Goal: Information Seeking & Learning: Learn about a topic

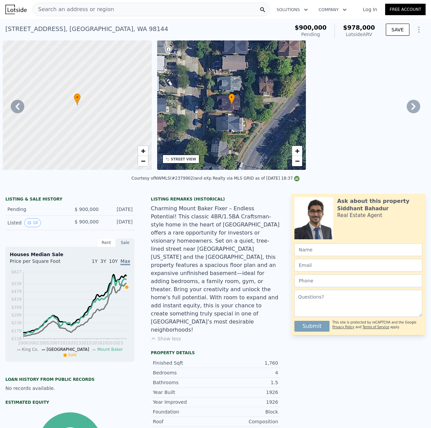
scroll to position [0, 2562]
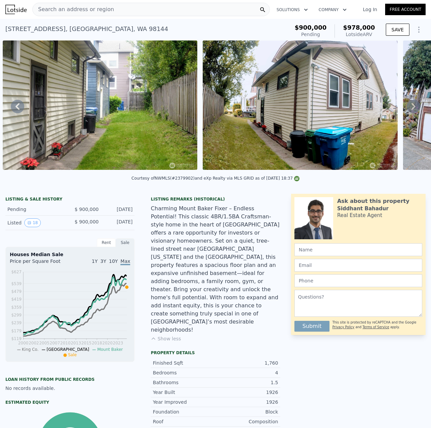
click at [193, 12] on div "Search an address or region" at bounding box center [150, 9] width 237 height 13
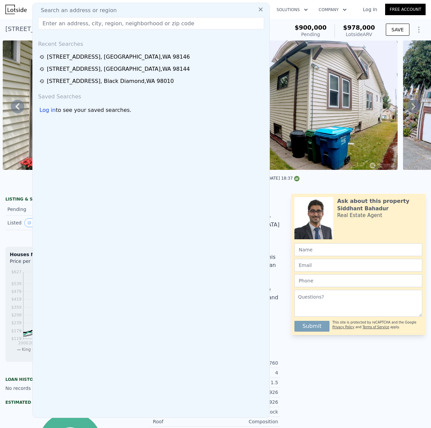
drag, startPoint x: 193, startPoint y: 12, endPoint x: 156, endPoint y: 23, distance: 38.6
click at [156, 23] on input "text" at bounding box center [151, 23] width 226 height 12
paste input "[STREET_ADDRESS]"
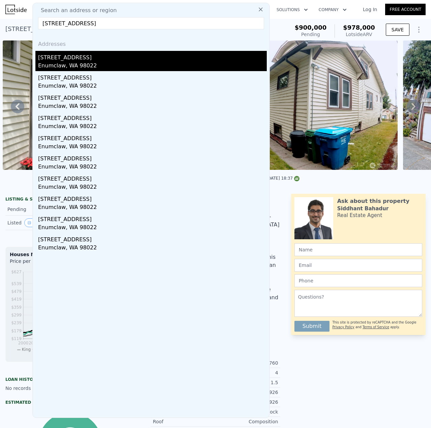
type input "[STREET_ADDRESS]"
click at [100, 60] on div "[STREET_ADDRESS]" at bounding box center [152, 56] width 229 height 11
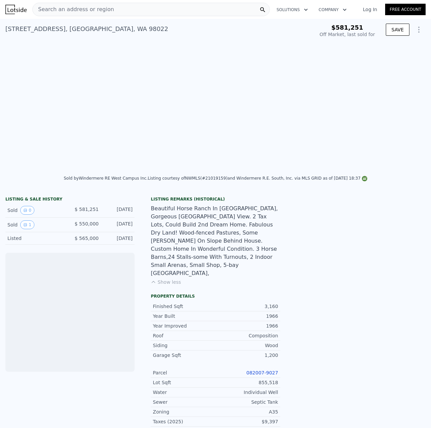
scroll to position [0, 309]
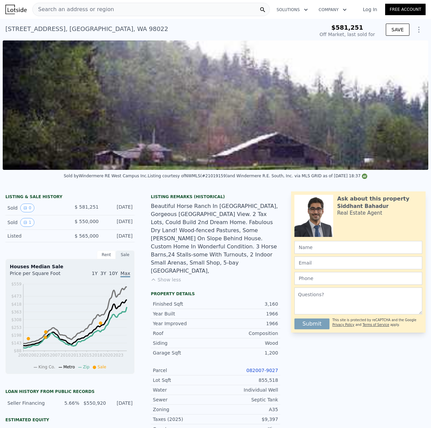
click at [259, 368] on link "082007-9027" at bounding box center [263, 370] width 32 height 5
type input "$ 1,239,000"
type input "$ 542,971"
click at [116, 9] on div "Search an address or region" at bounding box center [150, 9] width 237 height 13
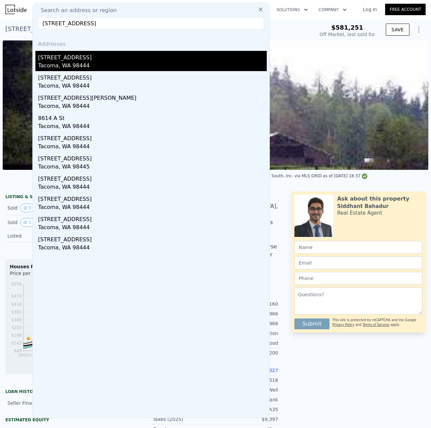
type input "[STREET_ADDRESS]"
click at [85, 60] on div "[STREET_ADDRESS]" at bounding box center [152, 56] width 229 height 11
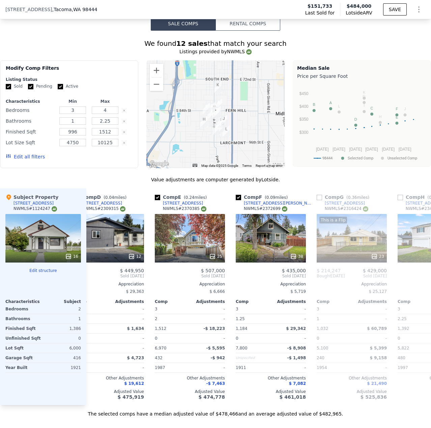
scroll to position [0, 264]
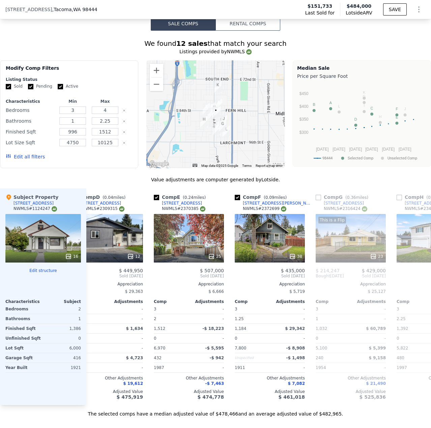
click at [342, 163] on div "We found 12 sales that match your search Listings provided by NWMLS Filters Map…" at bounding box center [215, 228] width 431 height 379
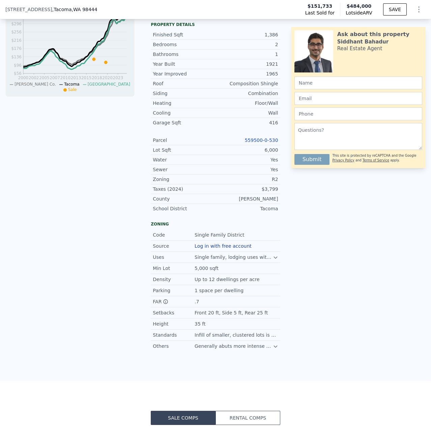
scroll to position [166, 0]
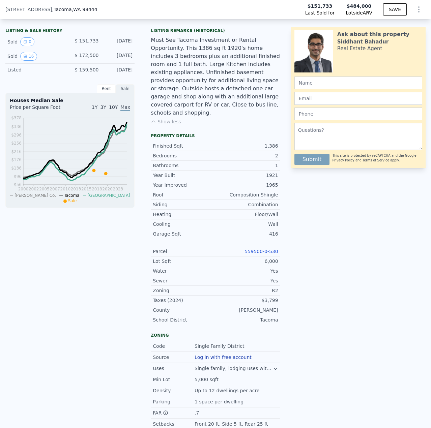
click at [272, 249] on link "559500-0-530" at bounding box center [261, 251] width 33 height 5
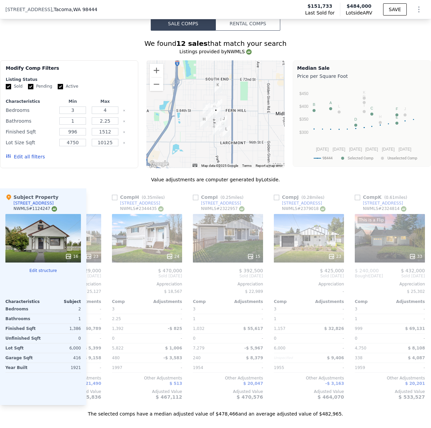
scroll to position [0, 550]
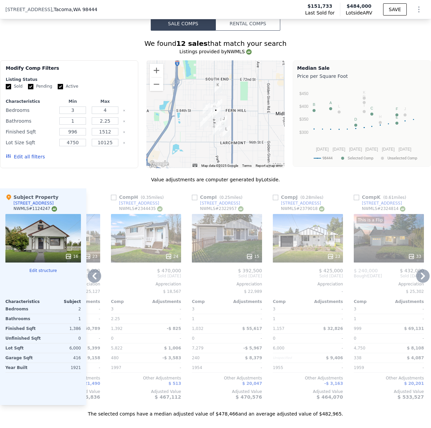
click at [147, 268] on div "$ 470,000" at bounding box center [146, 270] width 70 height 5
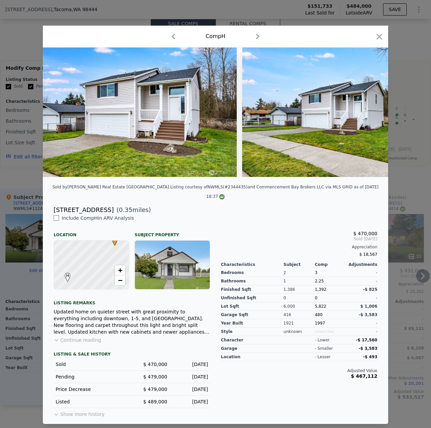
click at [377, 38] on icon "button" at bounding box center [379, 36] width 9 height 9
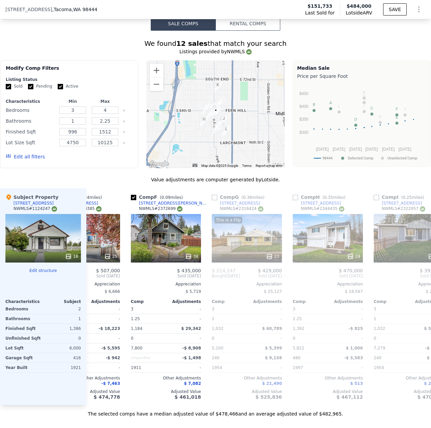
scroll to position [0, 367]
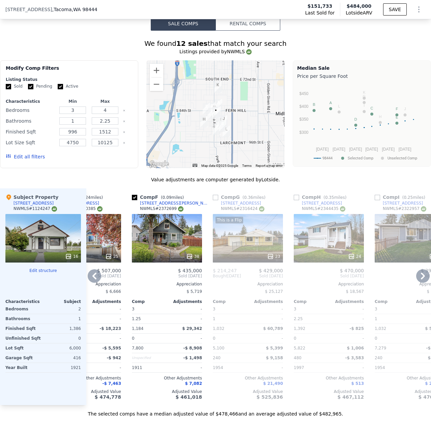
click at [251, 238] on div "This is a Flip 23" at bounding box center [248, 238] width 70 height 49
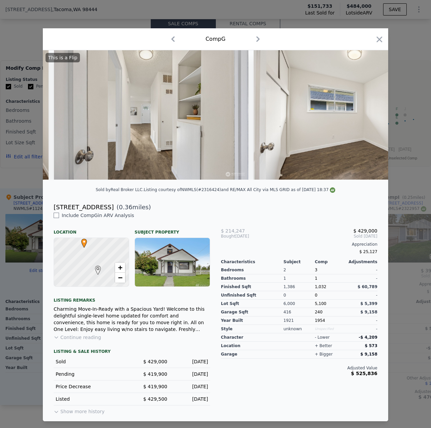
scroll to position [0, 2836]
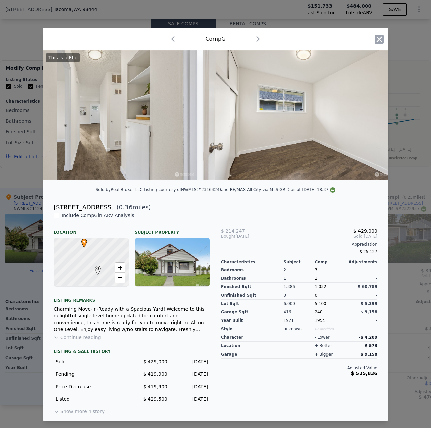
click at [383, 36] on icon "button" at bounding box center [379, 39] width 9 height 9
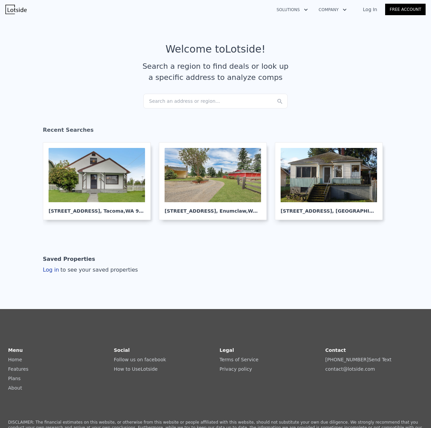
click at [161, 103] on div "Search an address or region..." at bounding box center [215, 101] width 144 height 15
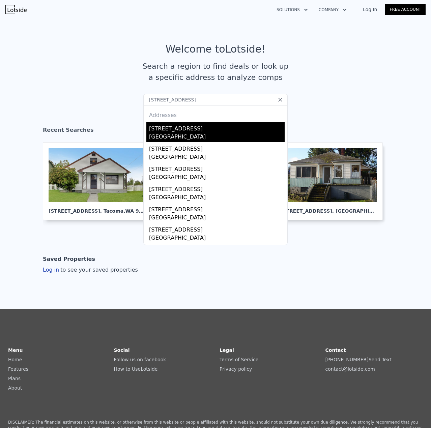
type input "22026 SE 269th Pl"
click at [189, 133] on div "Maple Valley, WA 98038" at bounding box center [217, 137] width 136 height 9
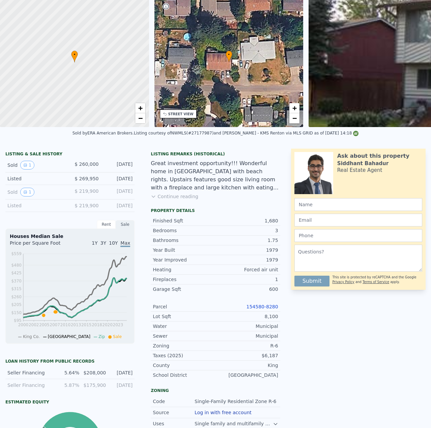
scroll to position [2, 0]
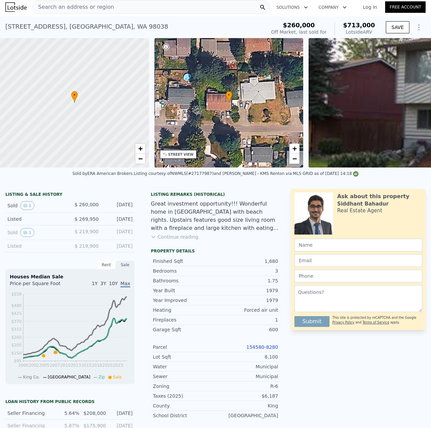
click at [123, 12] on div "Search an address or region" at bounding box center [150, 6] width 237 height 13
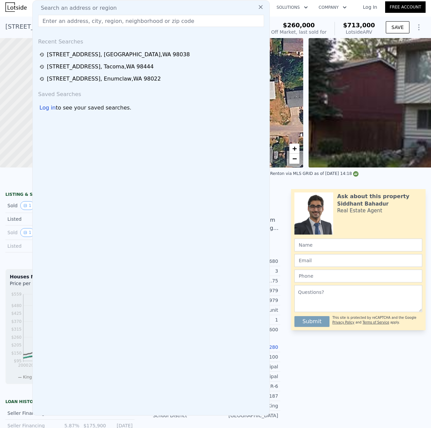
click at [120, 24] on input "text" at bounding box center [151, 21] width 226 height 12
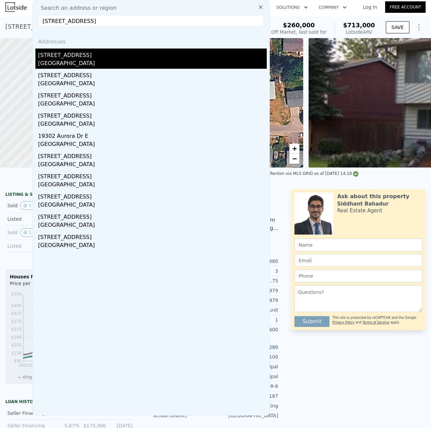
type input "19302 75th Ave E, Spanaway"
click at [92, 59] on div "Spanaway, WA 98387" at bounding box center [152, 63] width 229 height 9
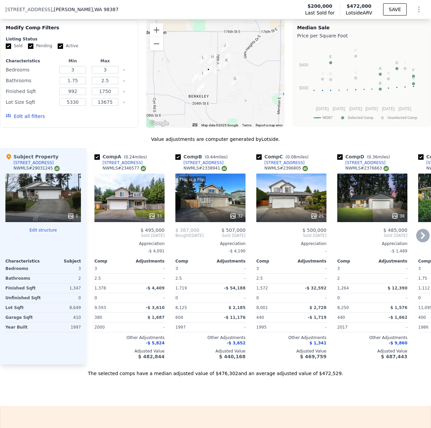
scroll to position [620, 0]
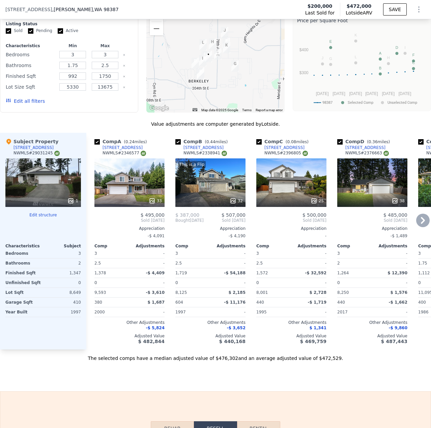
click at [146, 204] on div "33" at bounding box center [129, 201] width 64 height 7
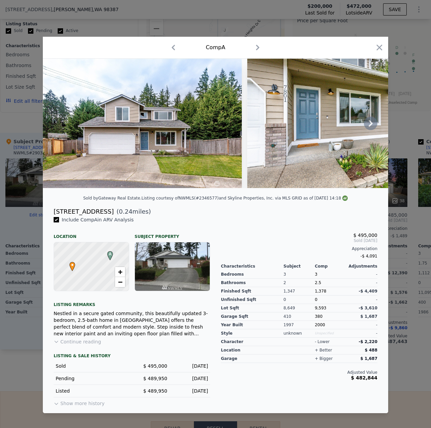
click at [367, 130] on img at bounding box center [347, 124] width 201 height 130
click at [367, 123] on icon at bounding box center [370, 123] width 13 height 13
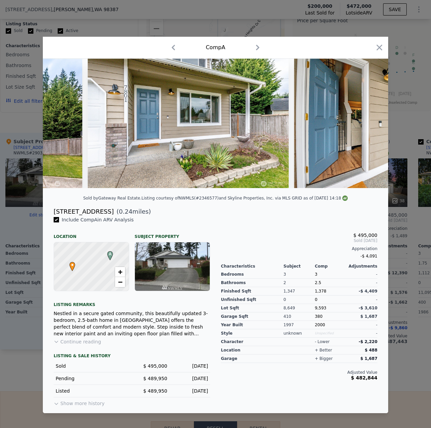
scroll to position [0, 162]
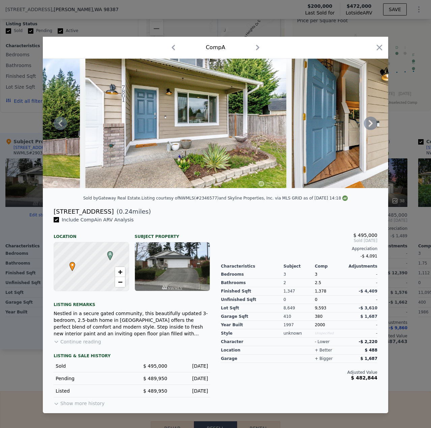
click at [370, 125] on div at bounding box center [215, 124] width 345 height 130
click at [377, 43] on icon "button" at bounding box center [379, 47] width 9 height 9
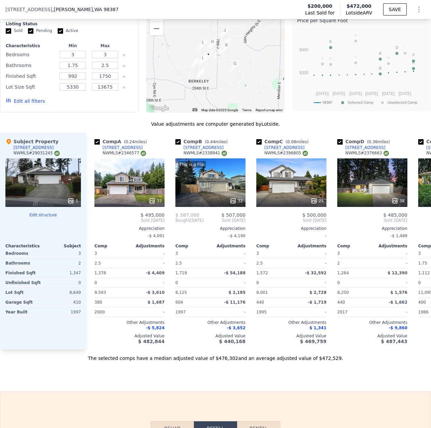
click at [49, 203] on div at bounding box center [43, 201] width 76 height 12
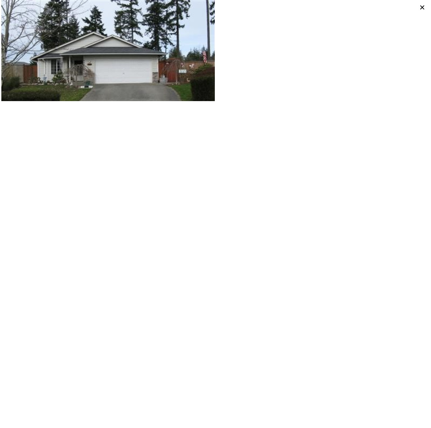
click at [421, 8] on icon at bounding box center [422, 7] width 9 height 9
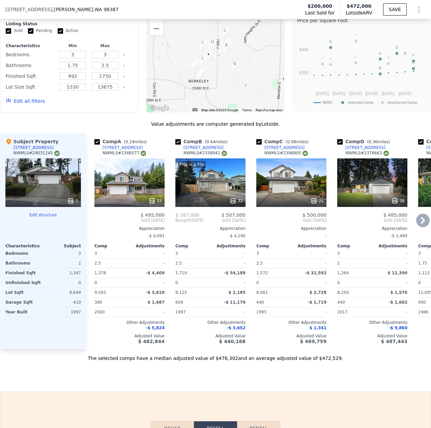
click at [158, 204] on div "33" at bounding box center [155, 201] width 13 height 7
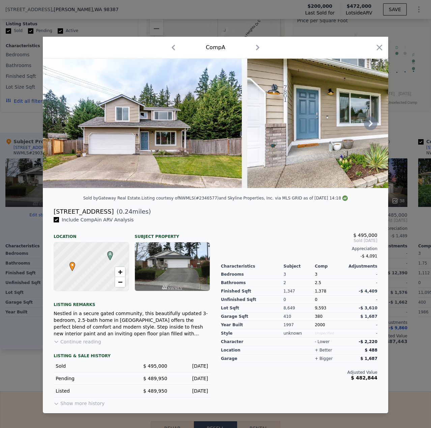
click at [369, 123] on icon at bounding box center [370, 123] width 13 height 13
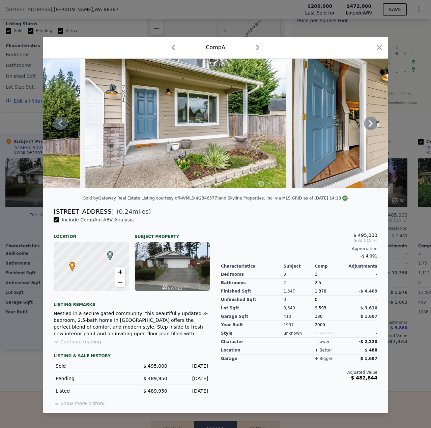
click at [371, 127] on icon at bounding box center [370, 123] width 13 height 13
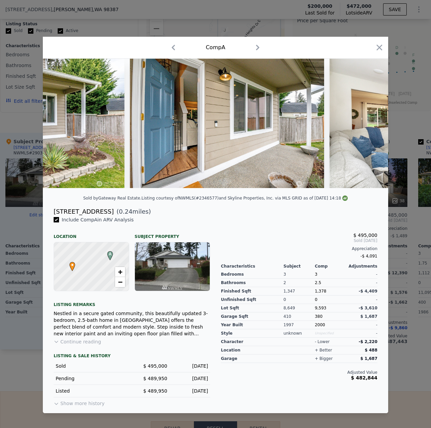
click at [371, 122] on div at bounding box center [215, 124] width 345 height 130
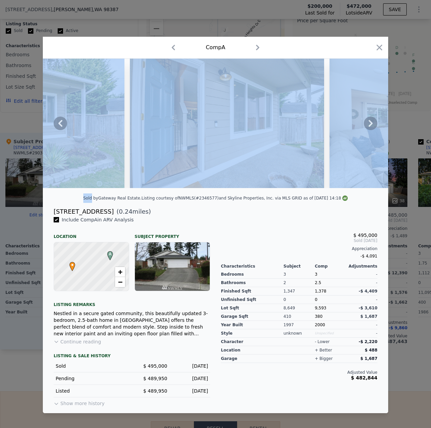
click at [371, 123] on icon at bounding box center [371, 123] width 4 height 7
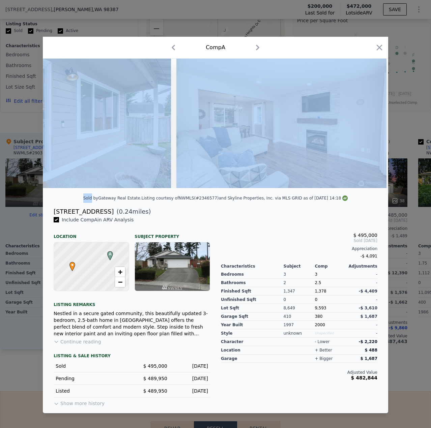
scroll to position [0, 486]
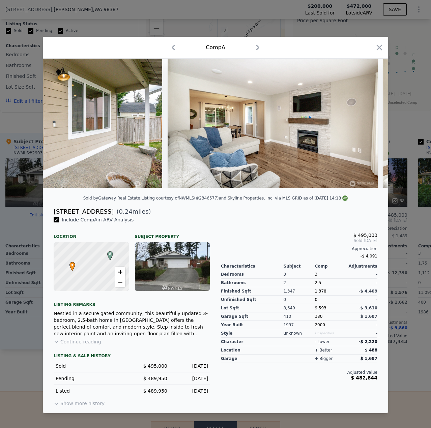
click at [336, 231] on div "$ 495,000 Sold Apr 2025 Appreciation -$ 4,091" at bounding box center [299, 244] width 157 height 34
click at [366, 125] on icon at bounding box center [370, 123] width 13 height 13
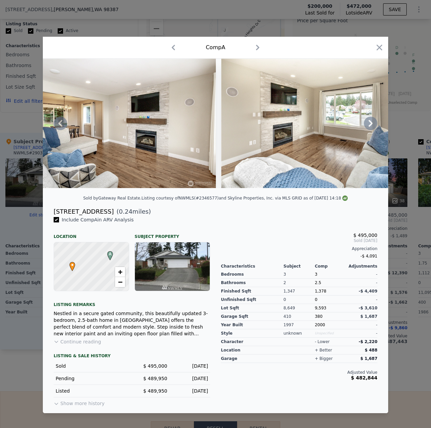
click at [375, 122] on icon at bounding box center [370, 123] width 13 height 13
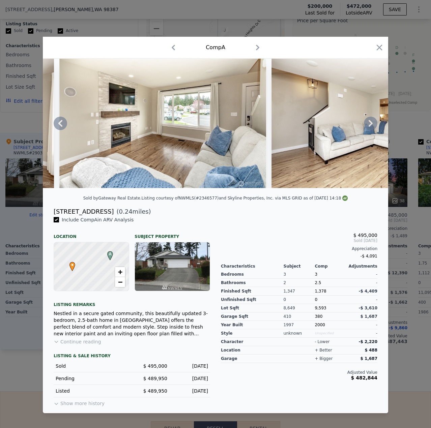
click at [366, 125] on icon at bounding box center [370, 123] width 13 height 13
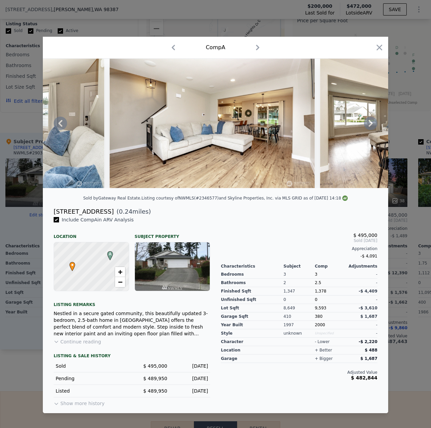
click at [372, 123] on icon at bounding box center [371, 123] width 4 height 7
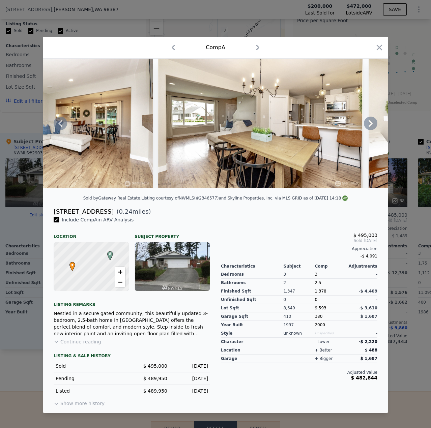
click at [369, 123] on icon at bounding box center [370, 123] width 13 height 13
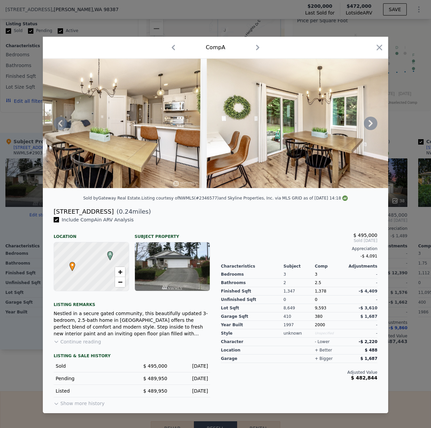
click at [369, 123] on icon at bounding box center [370, 123] width 13 height 13
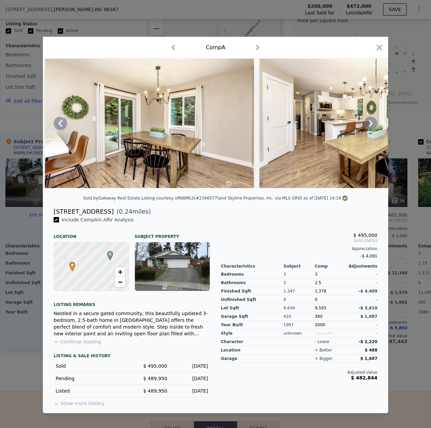
click at [368, 123] on icon at bounding box center [370, 123] width 13 height 13
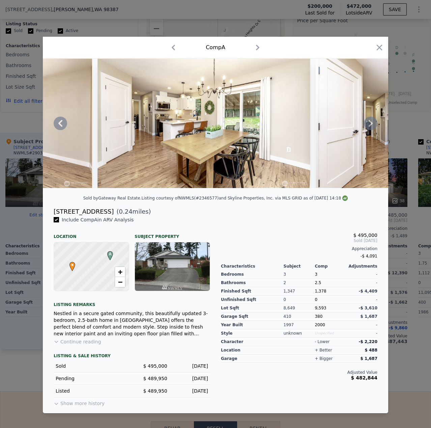
click at [368, 123] on icon at bounding box center [370, 123] width 13 height 13
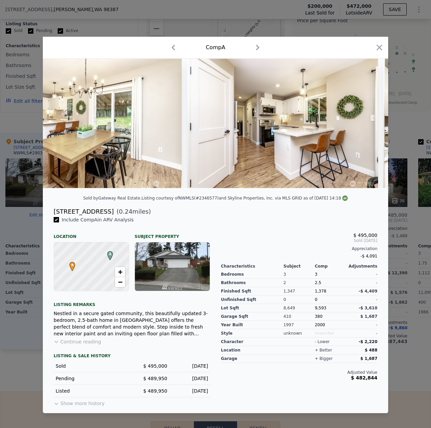
scroll to position [0, 1781]
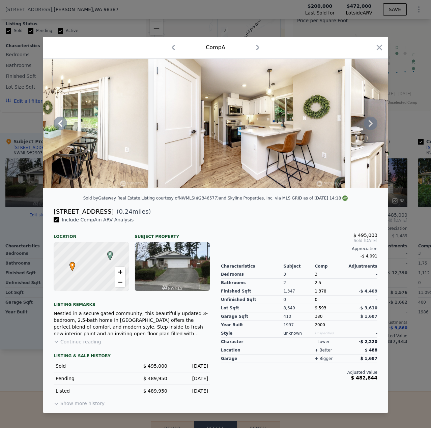
click at [368, 123] on icon at bounding box center [370, 123] width 13 height 13
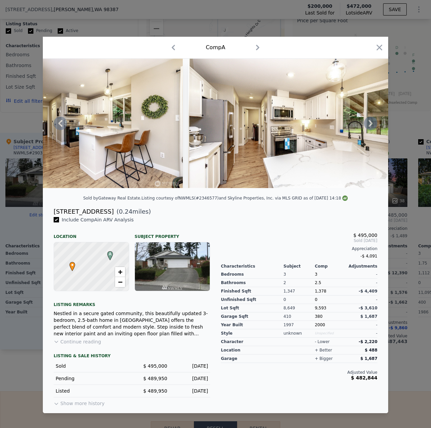
click at [368, 123] on icon at bounding box center [370, 123] width 13 height 13
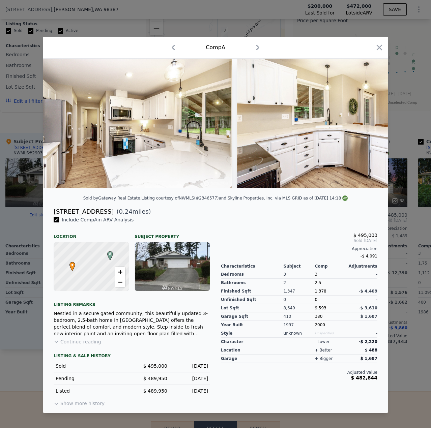
scroll to position [0, 2105]
click at [369, 122] on icon at bounding box center [370, 123] width 13 height 13
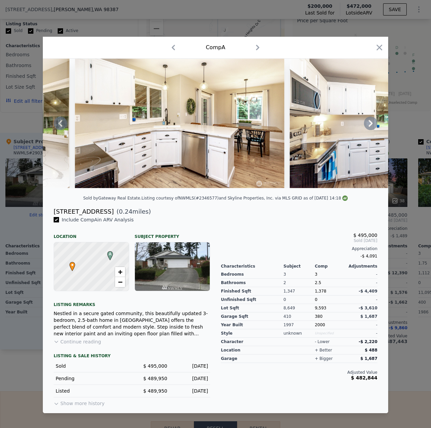
click at [369, 123] on icon at bounding box center [370, 123] width 13 height 13
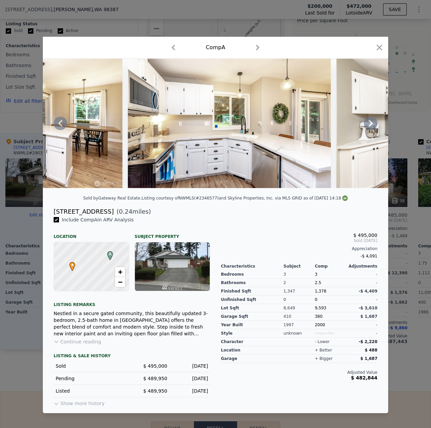
click at [369, 123] on icon at bounding box center [370, 123] width 13 height 13
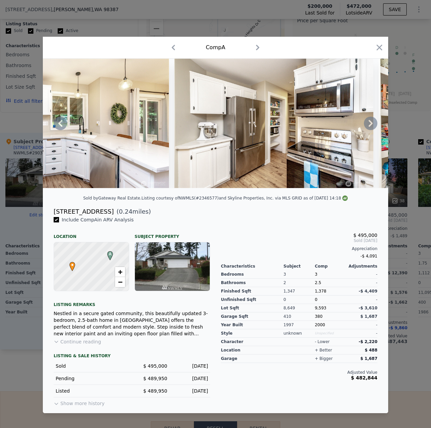
click at [368, 126] on icon at bounding box center [370, 123] width 13 height 13
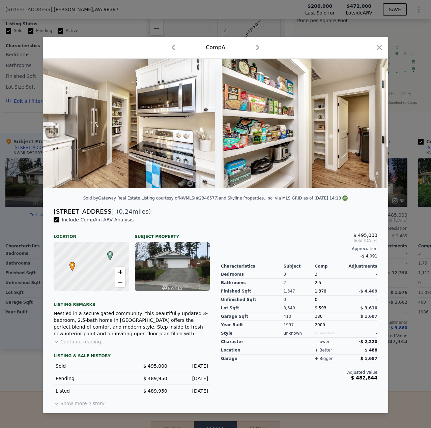
scroll to position [0, 2753]
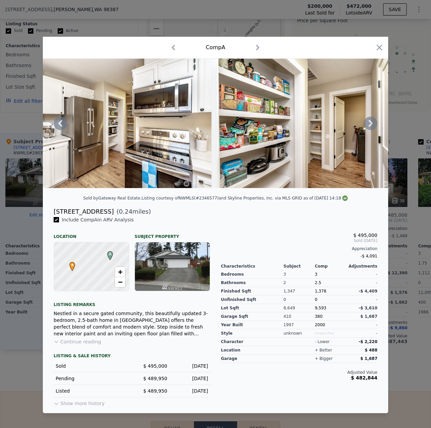
click at [368, 126] on icon at bounding box center [370, 123] width 13 height 13
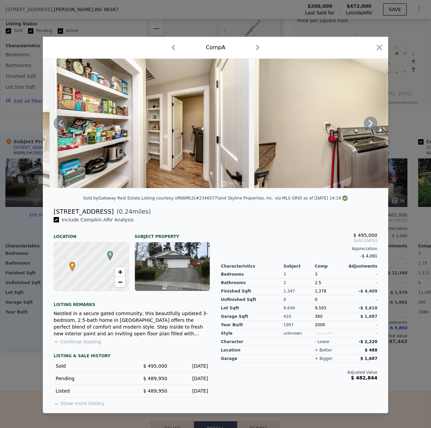
click at [374, 122] on icon at bounding box center [370, 123] width 13 height 13
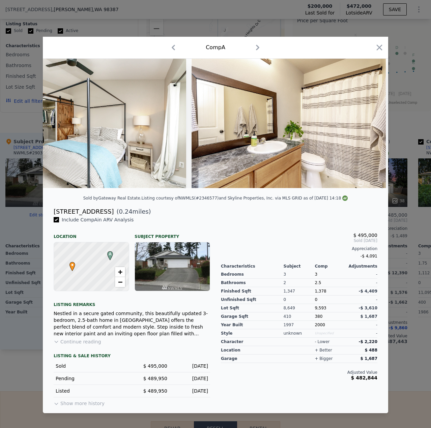
scroll to position [0, 3592]
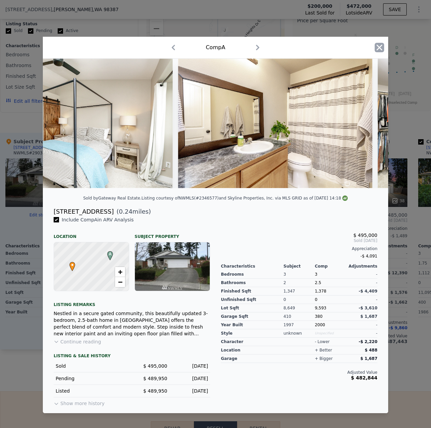
click at [380, 48] on icon "button" at bounding box center [379, 47] width 9 height 9
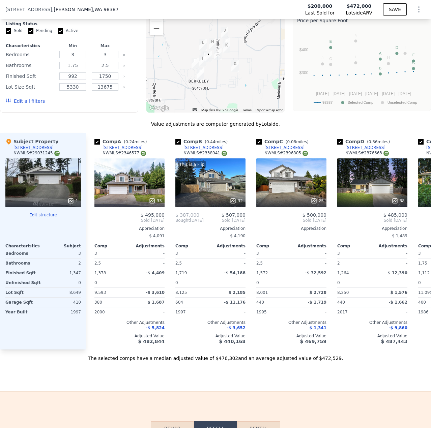
click at [52, 187] on div "1" at bounding box center [43, 183] width 76 height 49
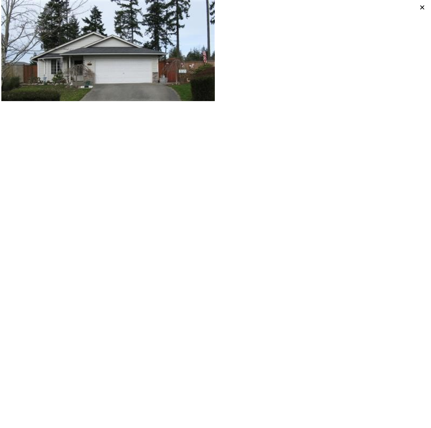
click at [419, 9] on icon at bounding box center [422, 7] width 9 height 9
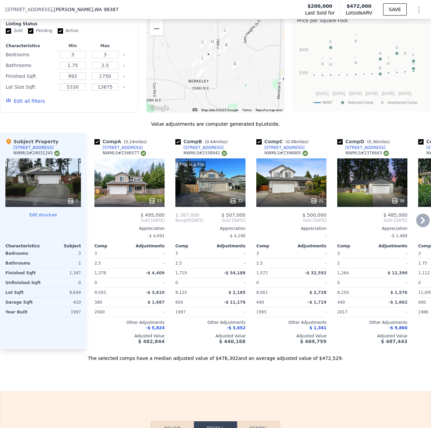
click at [210, 190] on div "This is a Flip 32" at bounding box center [210, 183] width 70 height 49
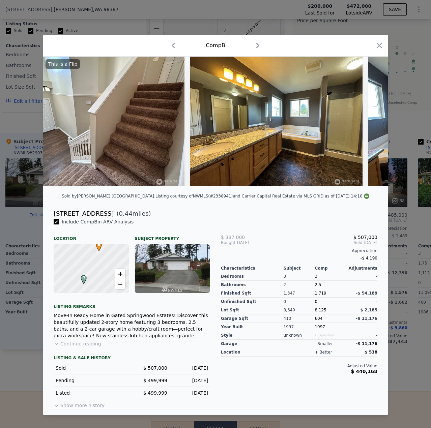
scroll to position [0, 2553]
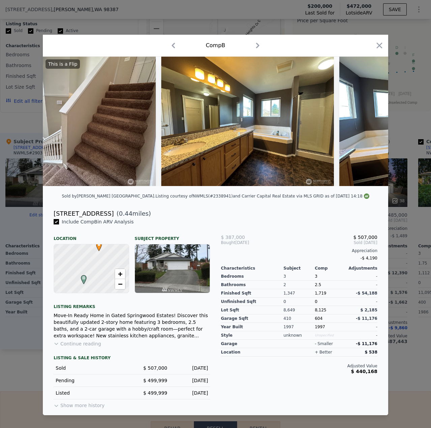
click at [215, 194] on div "Sold by Keller Williams South Sound . Listing courtesy of NWMLS (#2338941) and …" at bounding box center [215, 198] width 345 height 13
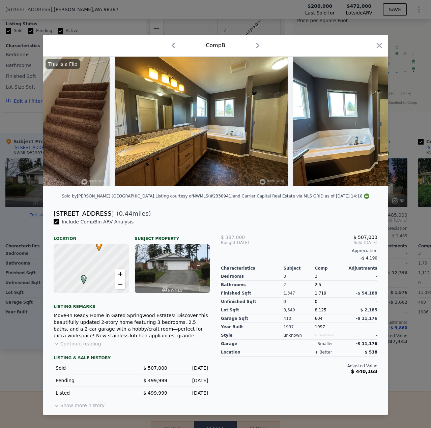
scroll to position [0, 2605]
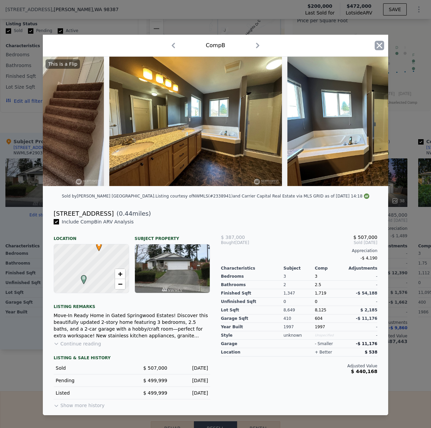
click at [382, 44] on icon "button" at bounding box center [379, 45] width 9 height 9
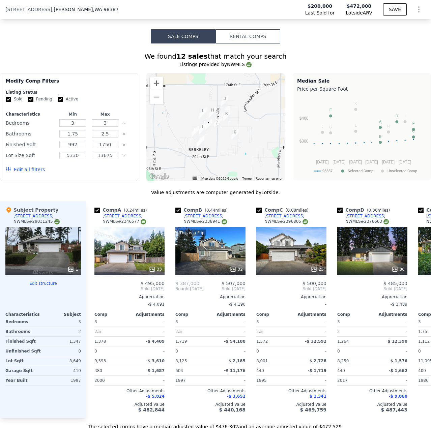
scroll to position [519, 0]
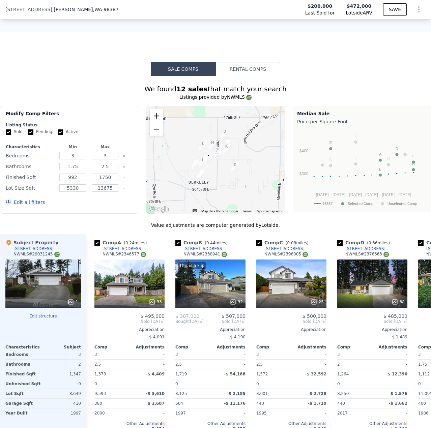
click at [158, 123] on button "Zoom in" at bounding box center [156, 115] width 13 height 13
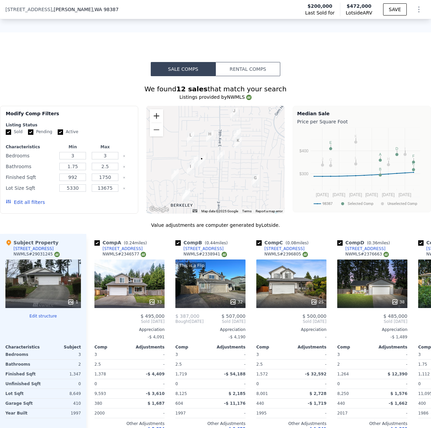
click at [158, 123] on button "Zoom in" at bounding box center [156, 115] width 13 height 13
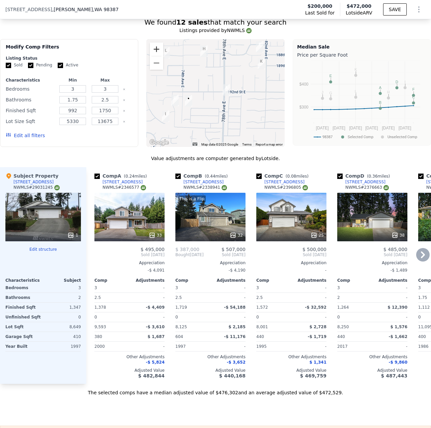
scroll to position [586, 0]
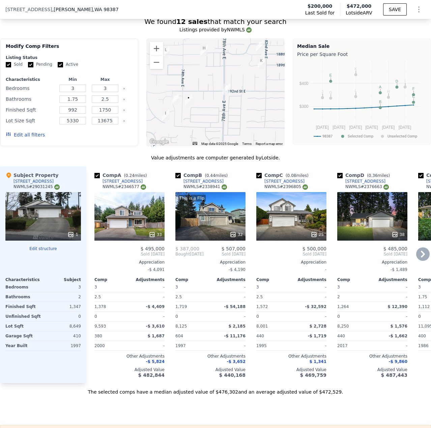
click at [174, 384] on div "Comp B ( 0.44 miles) 7201 200th Street Ct E NWMLS # 2338941 This is a Flip 32 $…" at bounding box center [211, 275] width 76 height 217
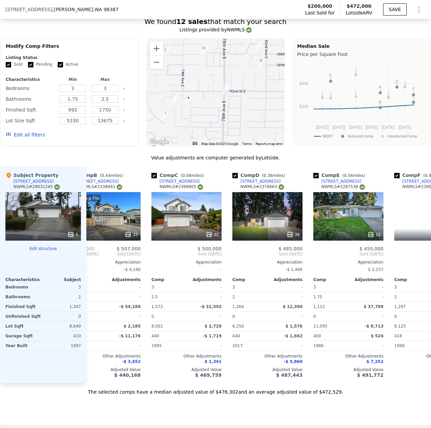
scroll to position [0, 108]
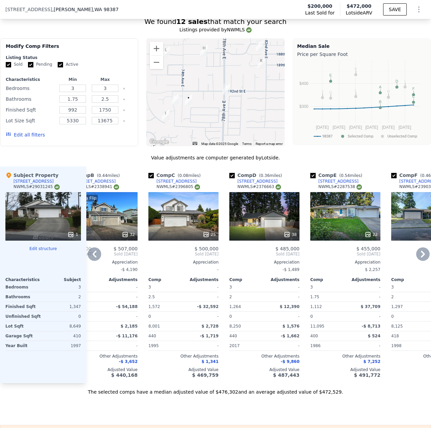
click at [280, 228] on div "38" at bounding box center [264, 216] width 70 height 49
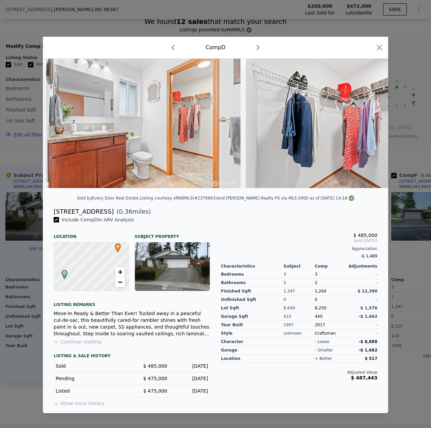
scroll to position [0, 2884]
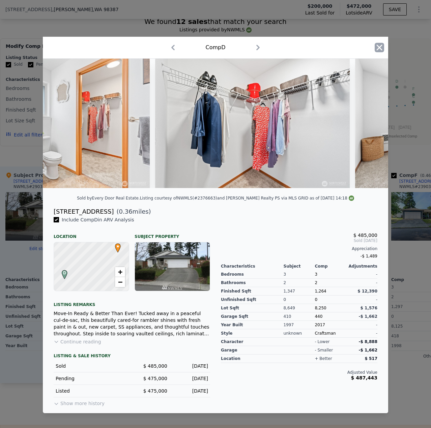
click at [383, 48] on icon "button" at bounding box center [379, 47] width 9 height 9
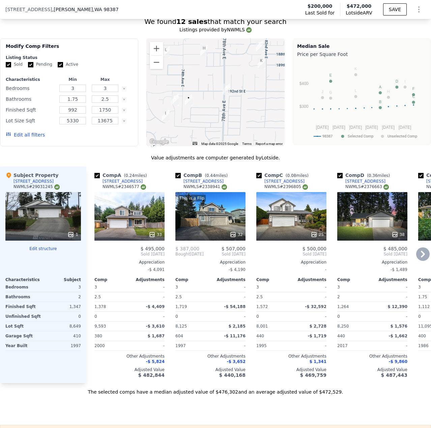
click at [156, 235] on div at bounding box center [129, 235] width 70 height 12
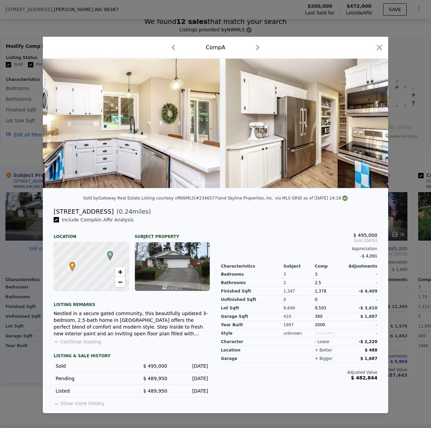
scroll to position [0, 2446]
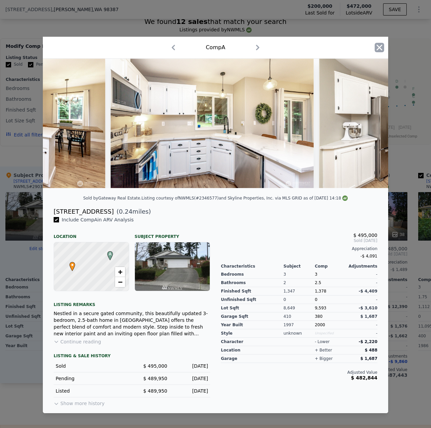
click at [379, 46] on icon "button" at bounding box center [380, 48] width 6 height 6
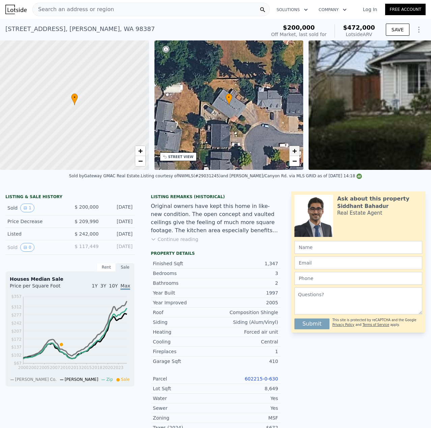
click at [292, 154] on link "+" at bounding box center [294, 151] width 10 height 10
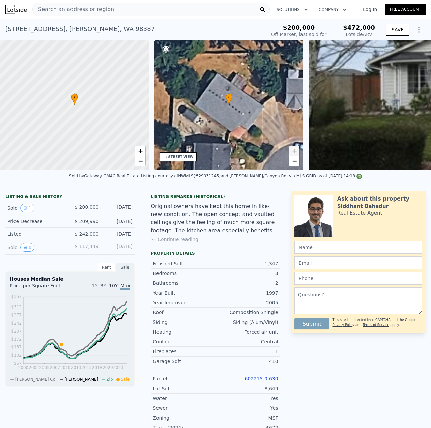
click at [294, 152] on span "+" at bounding box center [294, 151] width 4 height 8
click at [299, 164] on div "• + −" at bounding box center [228, 105] width 149 height 130
click at [297, 164] on span "−" at bounding box center [294, 161] width 4 height 8
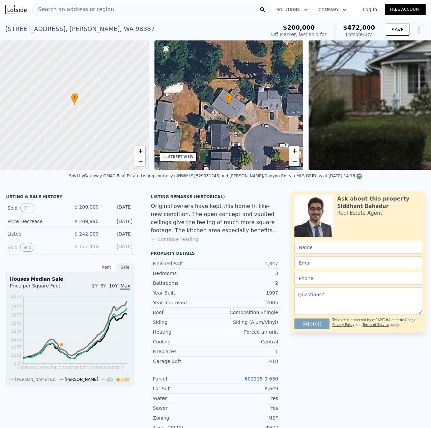
click at [294, 164] on span "−" at bounding box center [294, 161] width 4 height 8
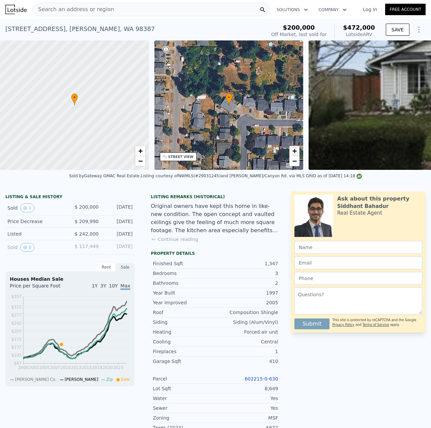
click at [292, 148] on link "+" at bounding box center [294, 151] width 10 height 10
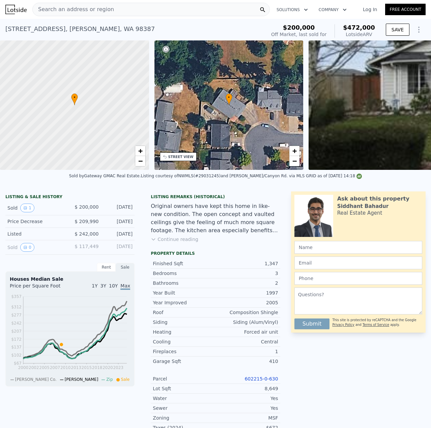
click at [293, 166] on div "+ −" at bounding box center [294, 156] width 11 height 21
click at [292, 163] on span "−" at bounding box center [294, 161] width 4 height 8
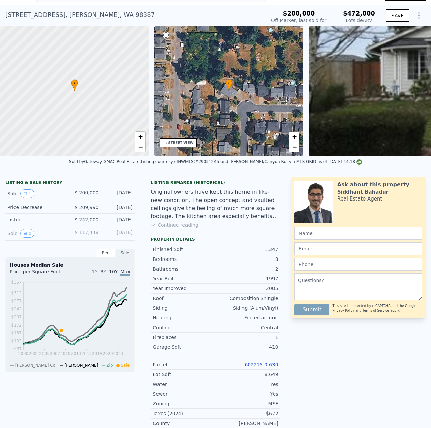
scroll to position [200, 0]
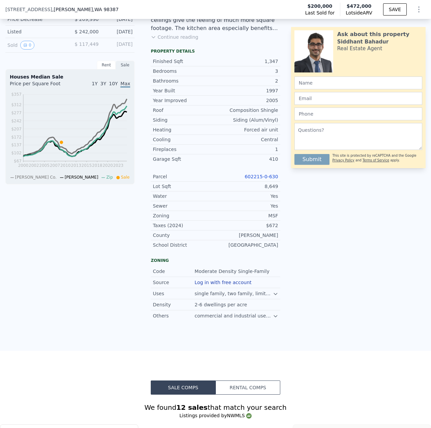
click at [260, 179] on link "602215-0-630" at bounding box center [261, 176] width 33 height 5
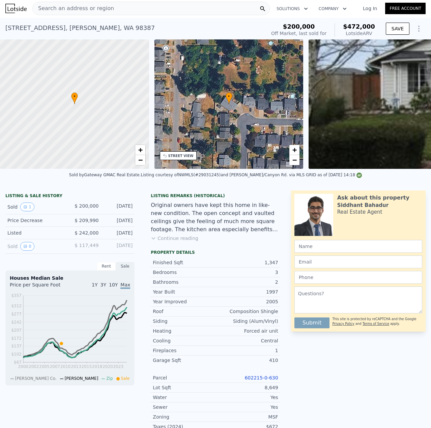
scroll to position [0, 0]
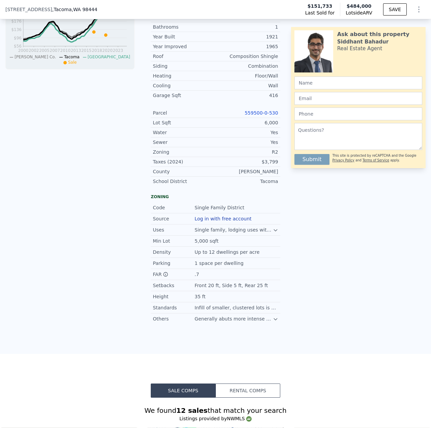
scroll to position [301, 0]
